Goal: Communication & Community: Answer question/provide support

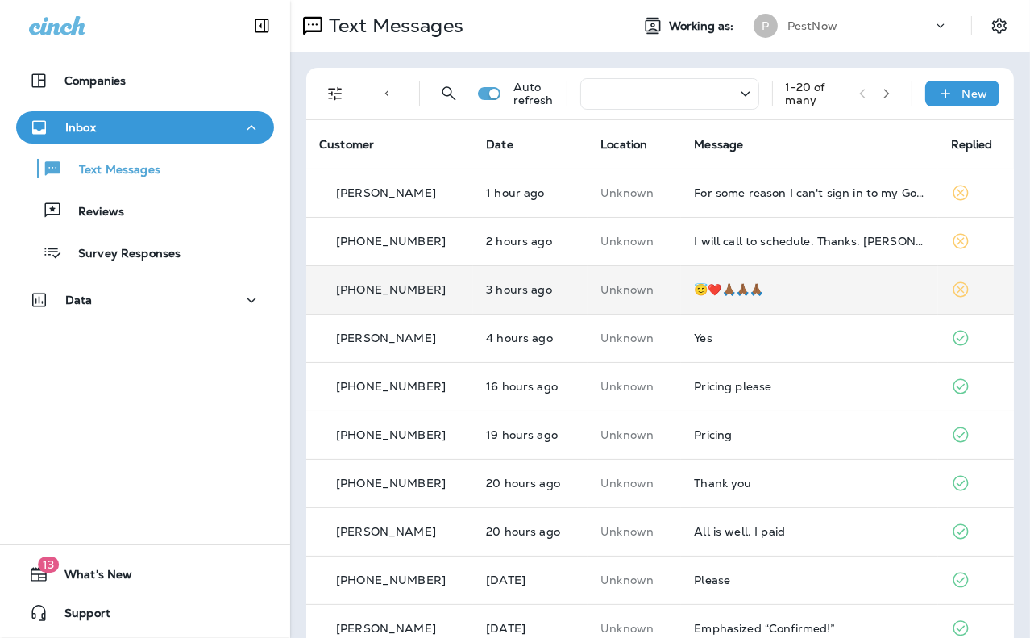
click at [817, 289] on div "😇❤️🙏🏾🙏🏾🙏🏾" at bounding box center [809, 289] width 231 height 13
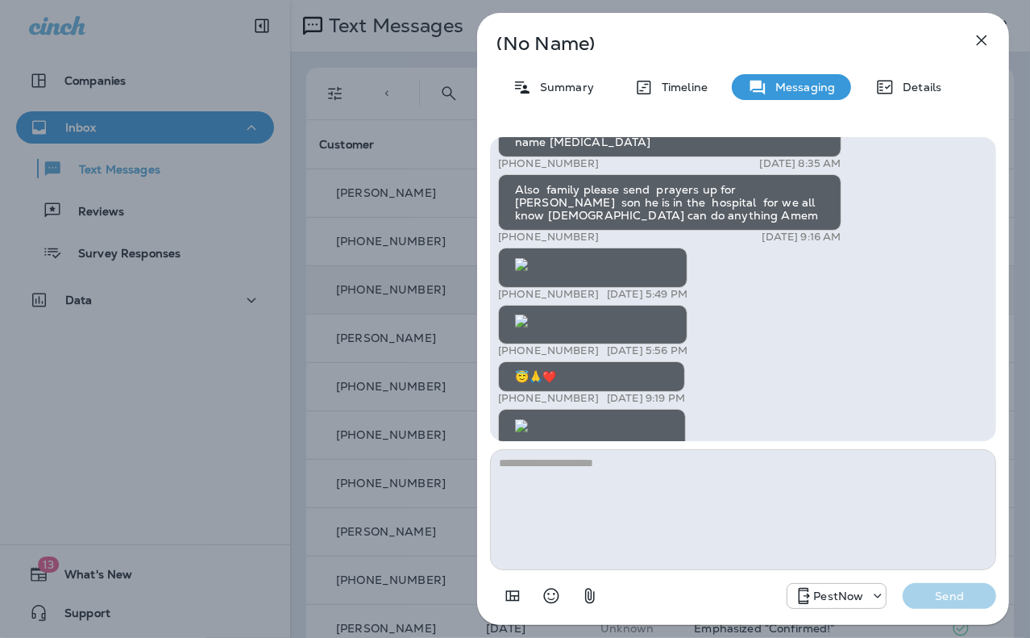
scroll to position [-967, 0]
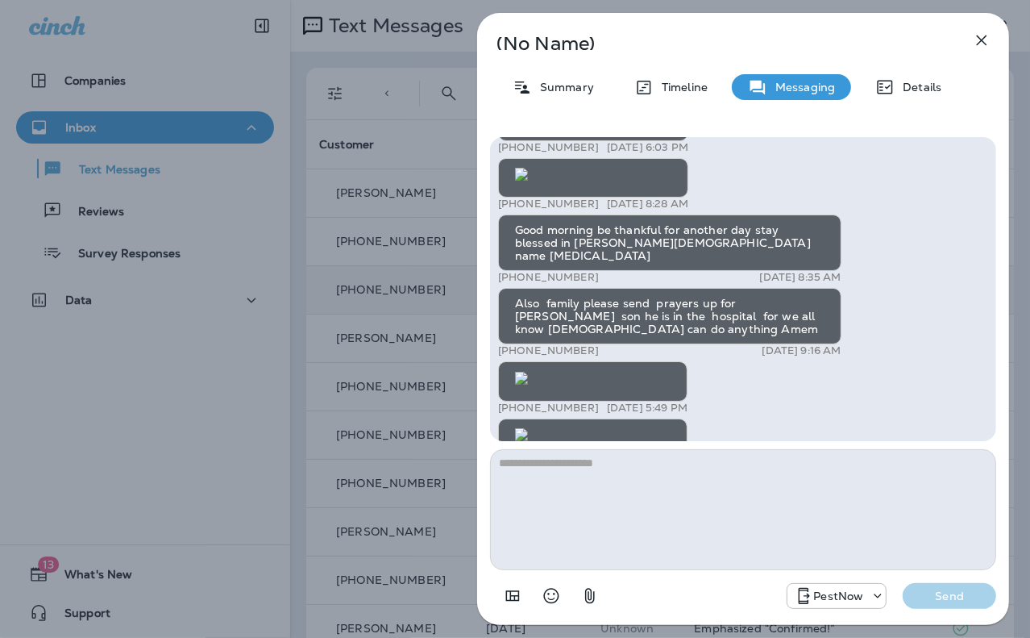
click at [984, 45] on icon "button" at bounding box center [981, 40] width 19 height 19
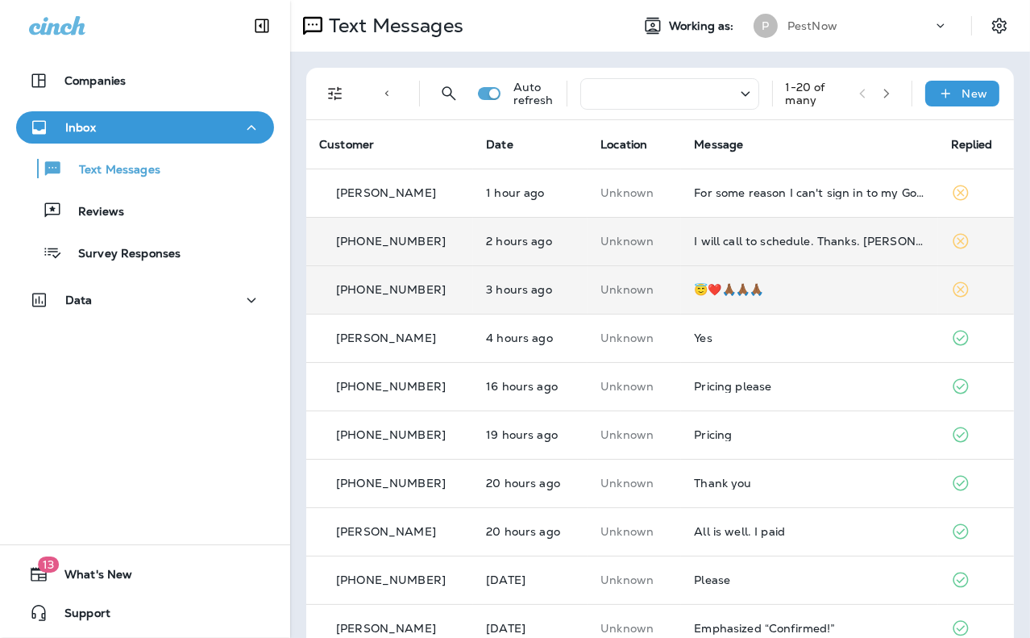
click at [768, 248] on td "I will call to schedule. Thanks. [PERSON_NAME]" at bounding box center [809, 241] width 256 height 48
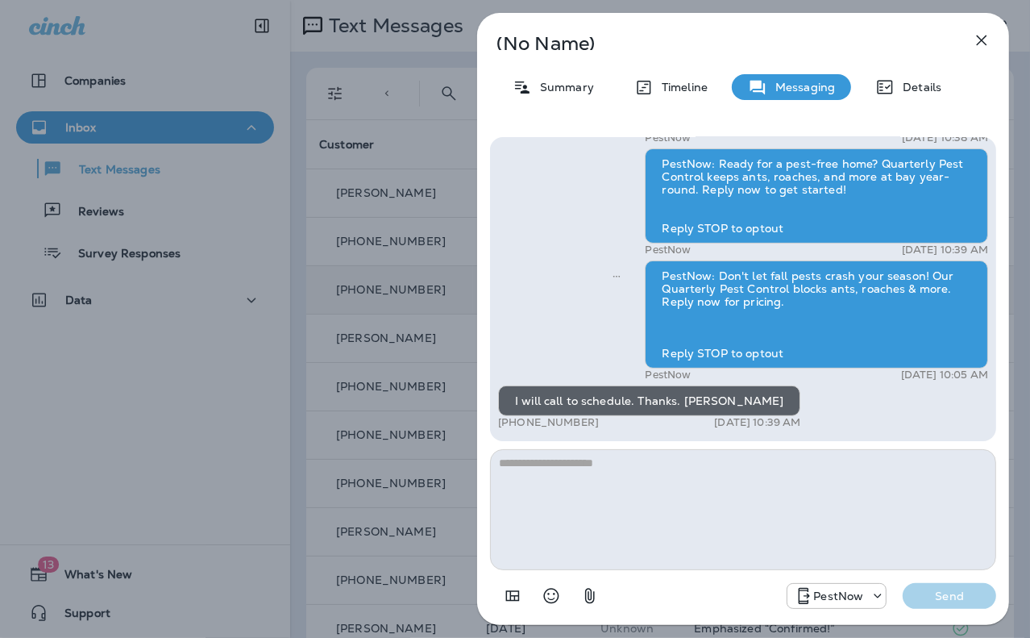
click at [733, 544] on textarea at bounding box center [743, 509] width 506 height 121
click at [618, 486] on textarea at bounding box center [743, 509] width 506 height 121
type textarea "*********"
click at [937, 597] on p "Send" at bounding box center [950, 596] width 68 height 15
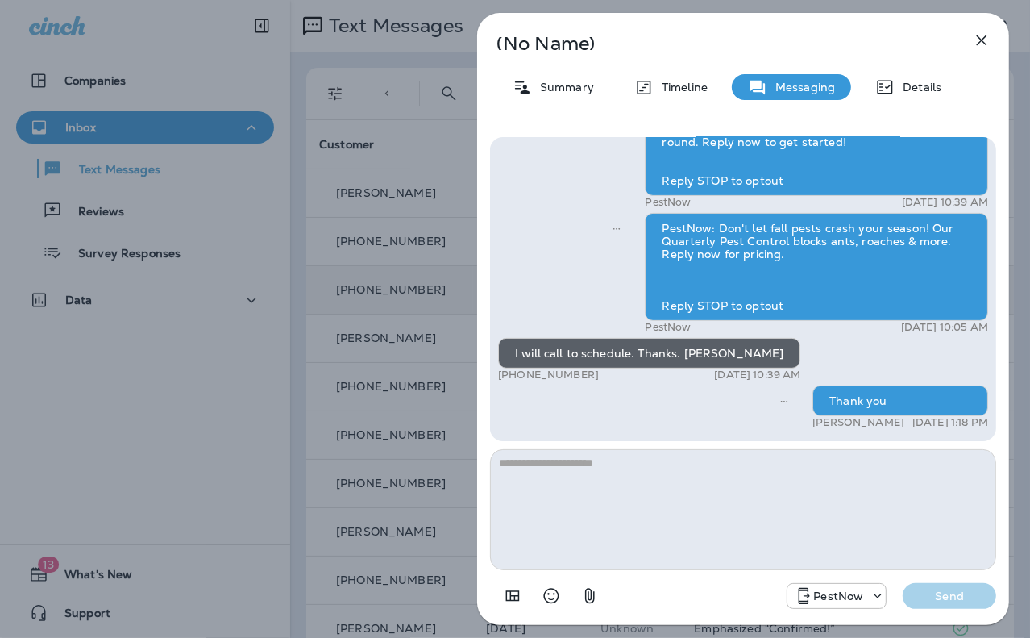
click at [980, 45] on icon "button" at bounding box center [981, 40] width 19 height 19
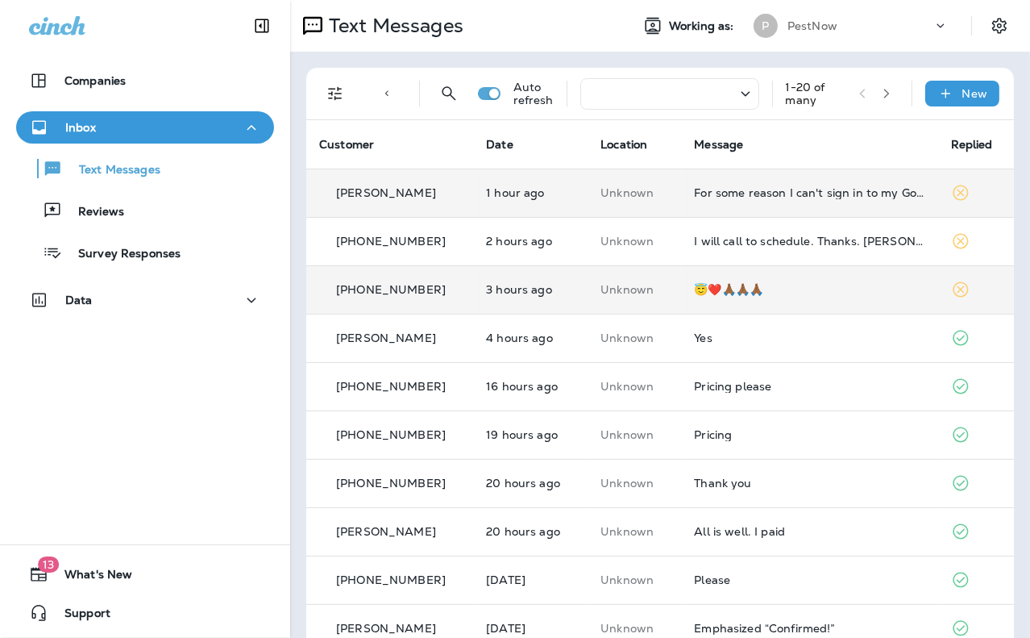
click at [748, 201] on td "For some reason I can't sign in to my Google Account. I tried several times and…" at bounding box center [809, 193] width 256 height 48
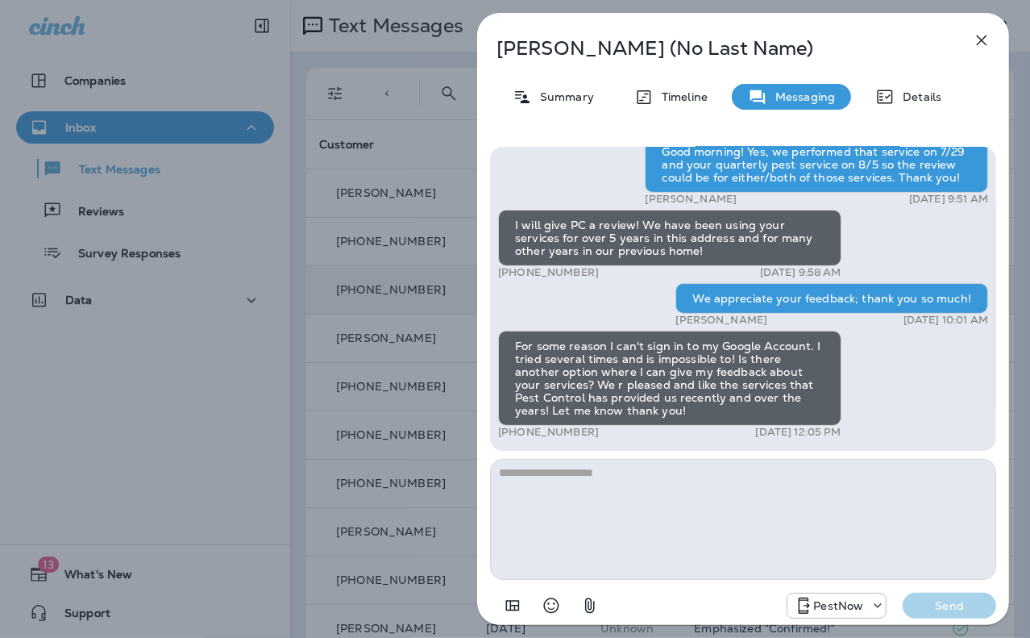
click at [980, 40] on icon "button" at bounding box center [981, 40] width 19 height 19
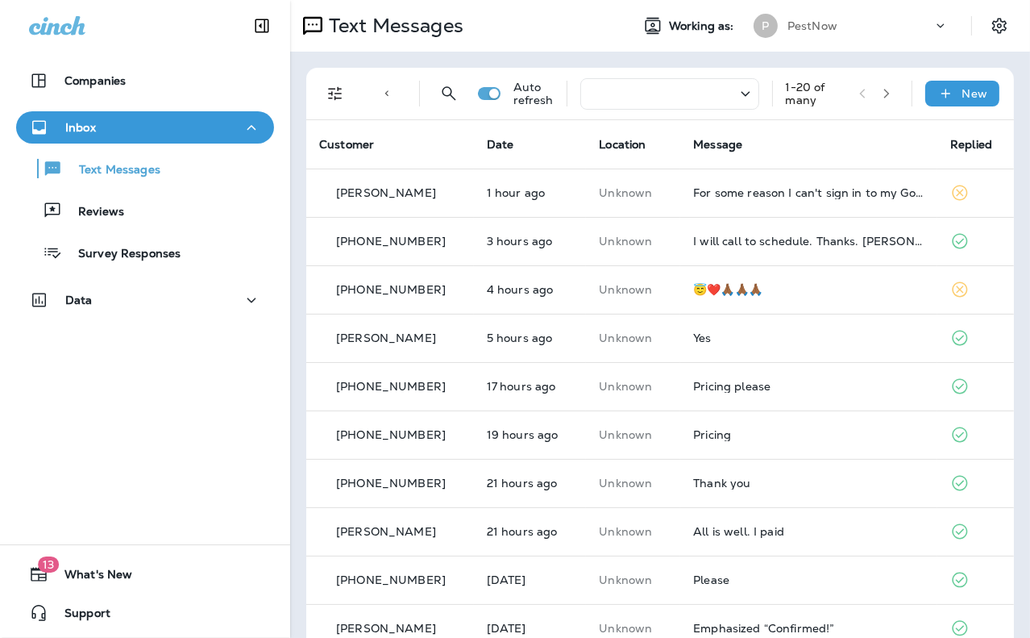
click at [191, 58] on div "Companies Inbox Text Messages Reviews Survey Responses Data" at bounding box center [145, 193] width 290 height 290
